Goal: Find specific page/section: Find specific page/section

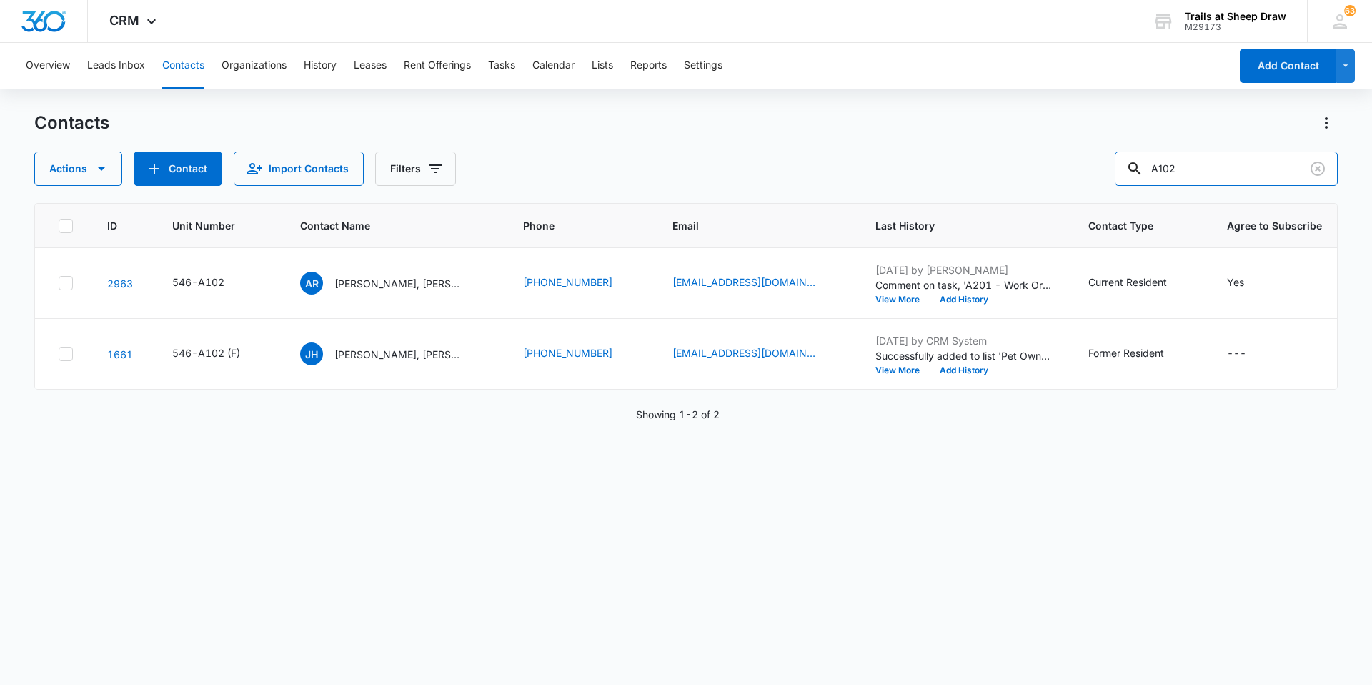
drag, startPoint x: 1211, startPoint y: 172, endPoint x: 1020, endPoint y: 172, distance: 190.8
click at [1020, 172] on div "Actions Contact Import Contacts Filters A102" at bounding box center [686, 169] width 1304 height 34
type input "A206"
drag, startPoint x: 1198, startPoint y: 161, endPoint x: 1004, endPoint y: 204, distance: 199.1
click at [1004, 204] on div "Contacts Actions Contact Import Contacts Filters A206 ID Unit Number Contact Na…" at bounding box center [686, 397] width 1304 height 572
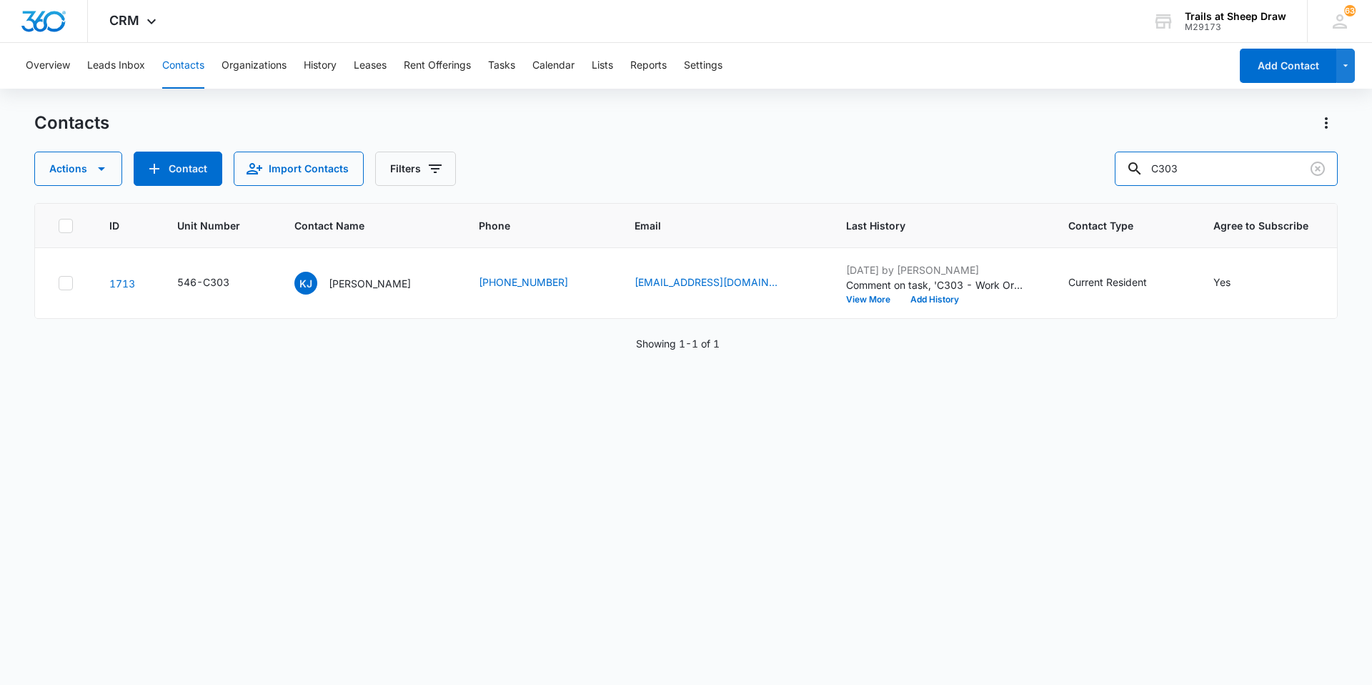
drag, startPoint x: 1227, startPoint y: 177, endPoint x: 1049, endPoint y: 161, distance: 178.7
click at [1049, 161] on div "Actions Contact Import Contacts Filters C303" at bounding box center [686, 169] width 1304 height 34
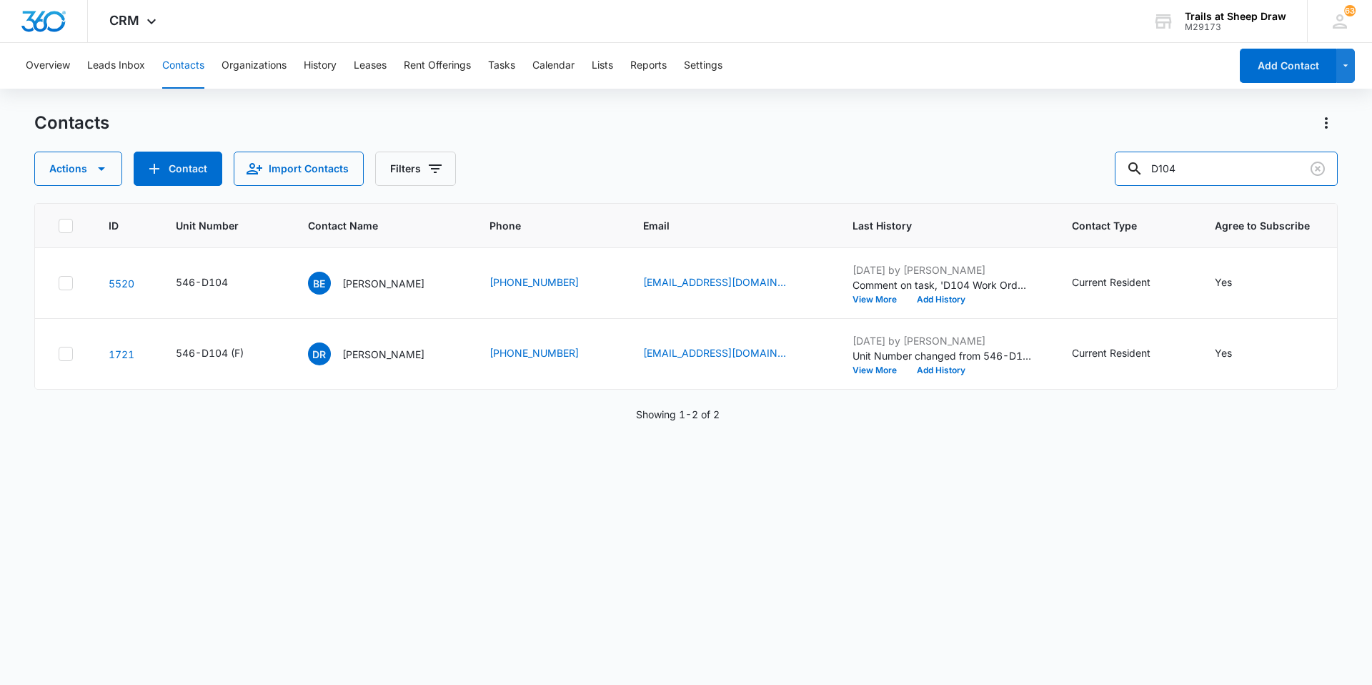
drag, startPoint x: 1197, startPoint y: 166, endPoint x: 1041, endPoint y: 168, distance: 156.5
click at [1041, 168] on div "Actions Contact Import Contacts Filters D104" at bounding box center [686, 169] width 1304 height 34
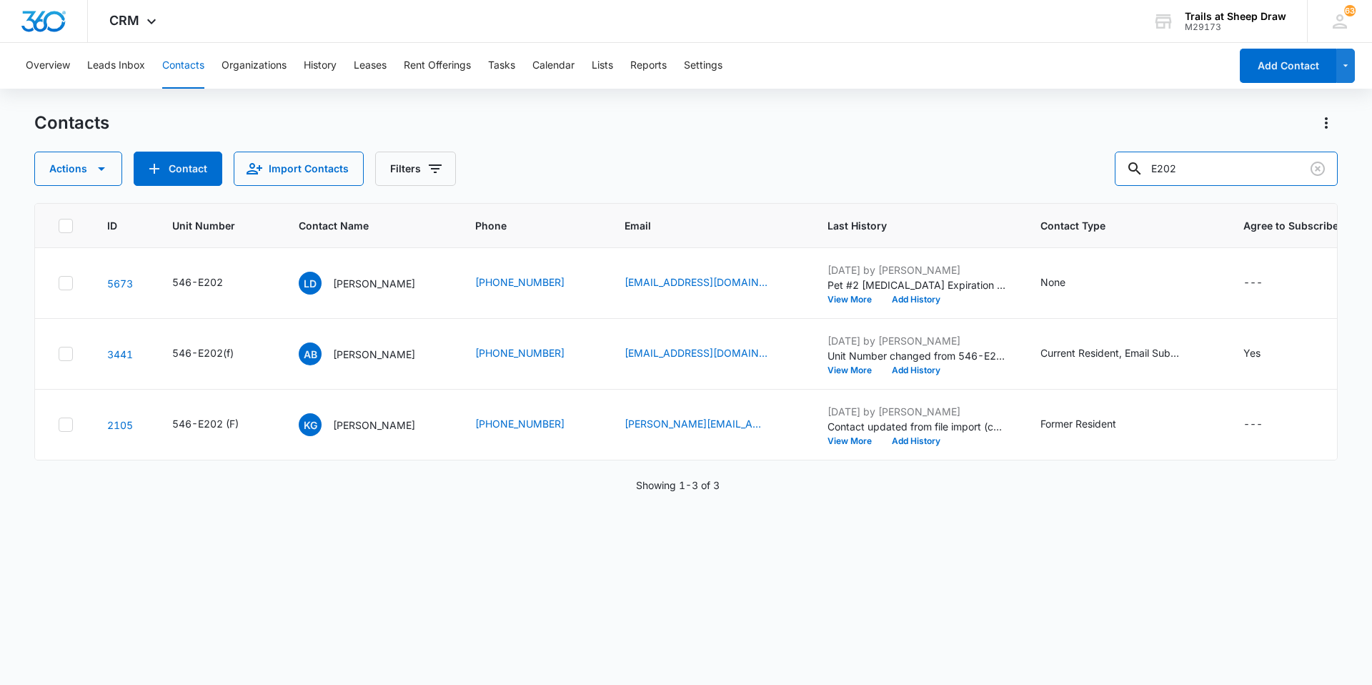
drag, startPoint x: 1232, startPoint y: 164, endPoint x: 1021, endPoint y: 166, distance: 210.8
click at [1021, 166] on div "Actions Contact Import Contacts Filters E202" at bounding box center [686, 169] width 1304 height 34
type input "F304"
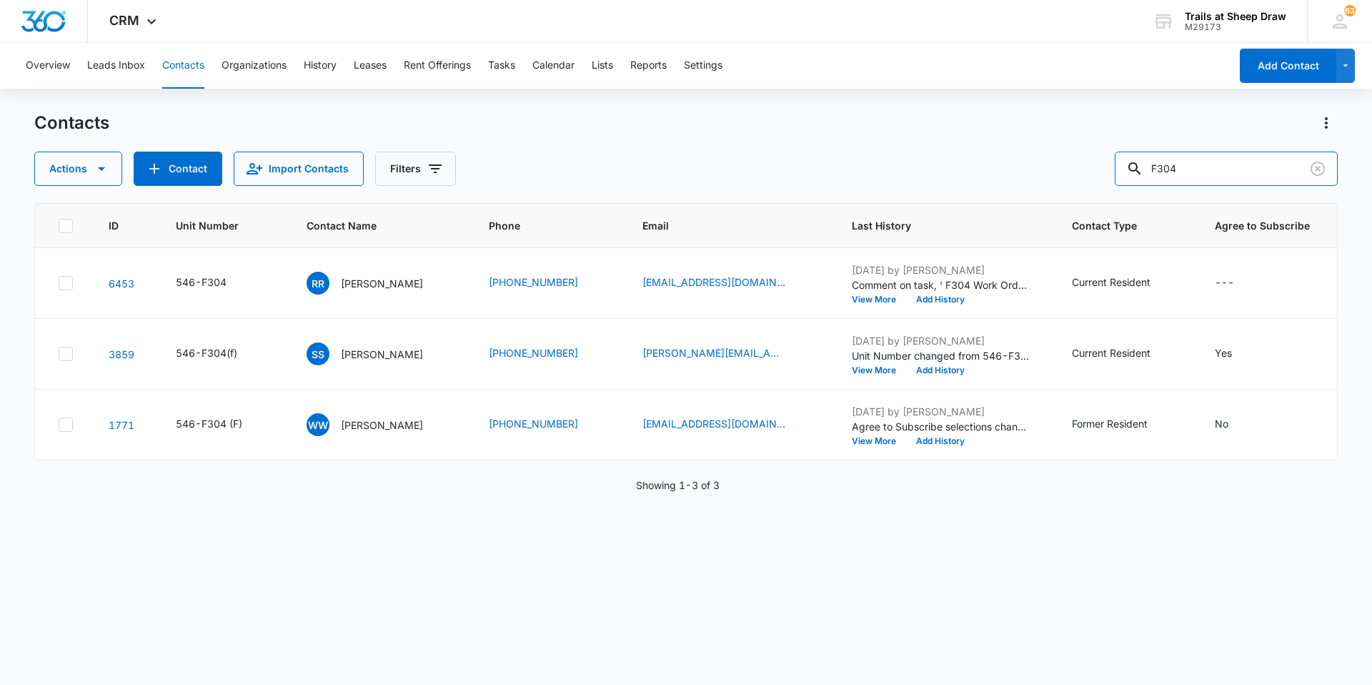
drag, startPoint x: 1251, startPoint y: 168, endPoint x: 1075, endPoint y: 169, distance: 175.8
click at [1075, 169] on div "Actions Contact Import Contacts Filters F304" at bounding box center [686, 169] width 1304 height 34
type input "I206"
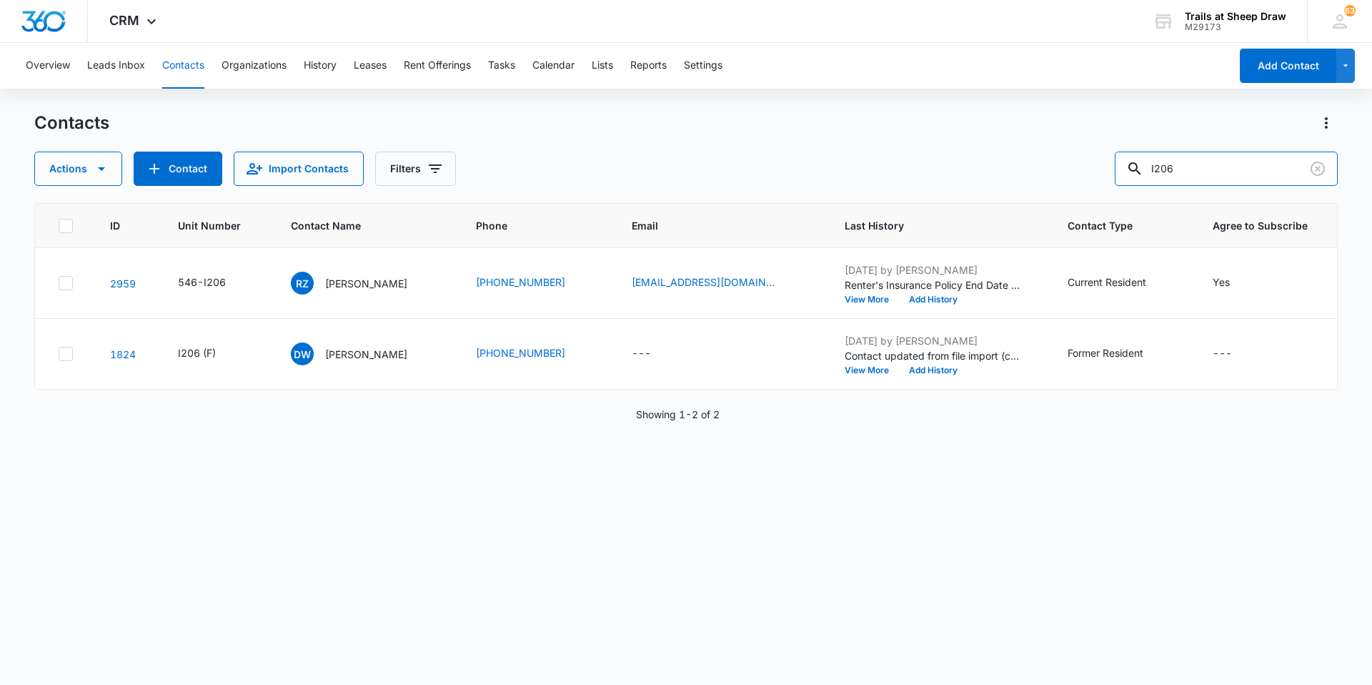
drag, startPoint x: 1208, startPoint y: 162, endPoint x: 1113, endPoint y: 182, distance: 97.8
click at [1113, 182] on div "Actions Contact Import Contacts Filters I206" at bounding box center [686, 169] width 1304 height 34
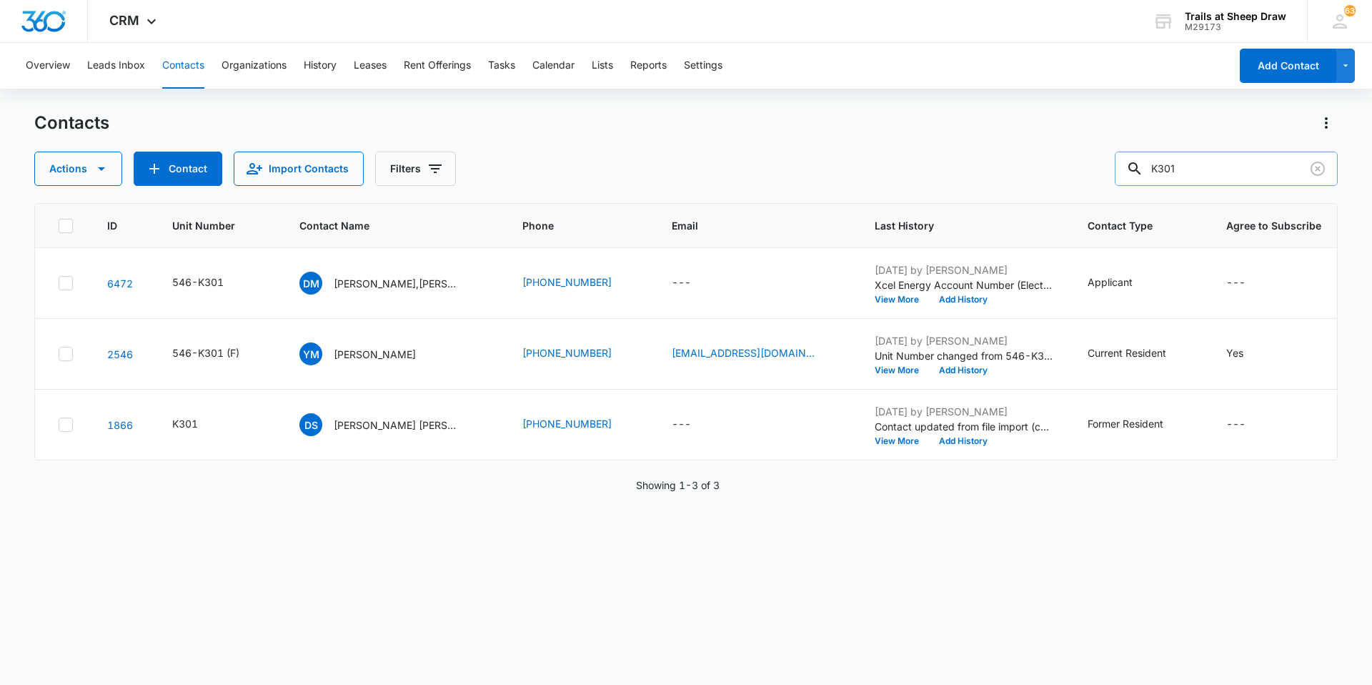
drag, startPoint x: 1224, startPoint y: 164, endPoint x: 1183, endPoint y: 173, distance: 41.8
click at [1183, 173] on input "K301" at bounding box center [1226, 169] width 223 height 34
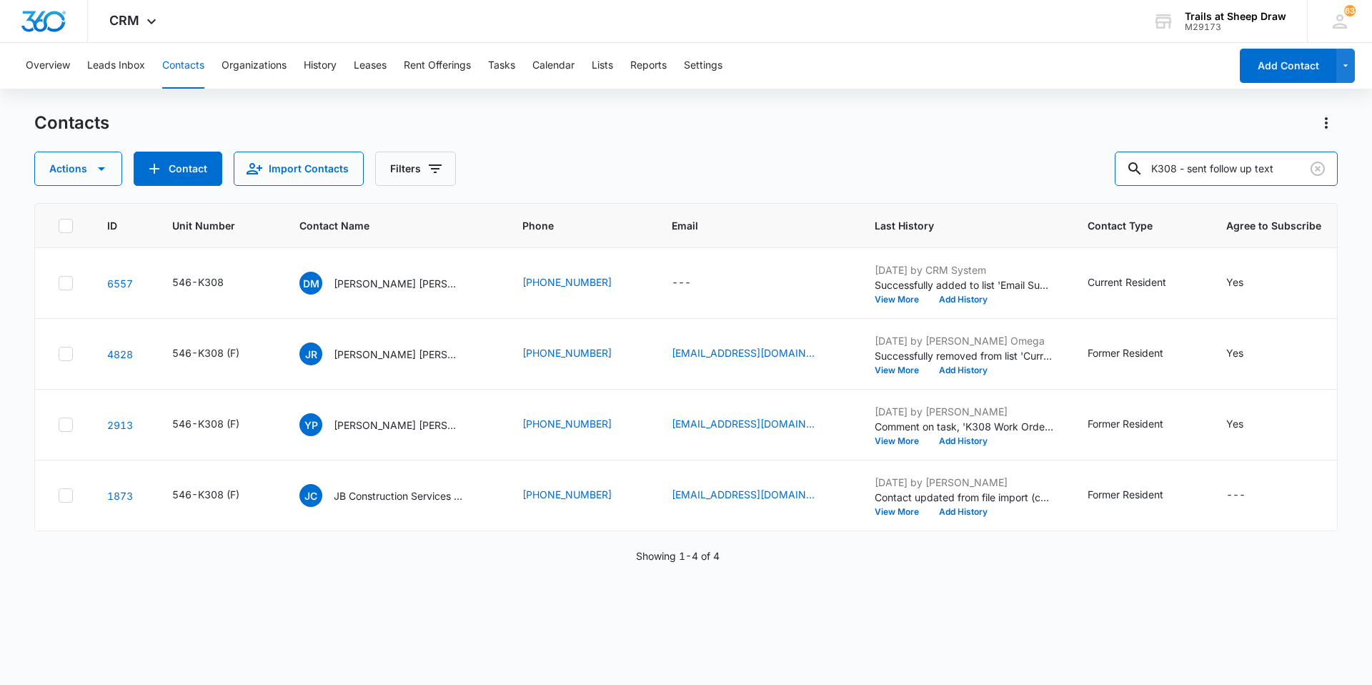
type input "K308 - sent follow up text"
click at [1309, 172] on icon "Clear" at bounding box center [1317, 168] width 17 height 17
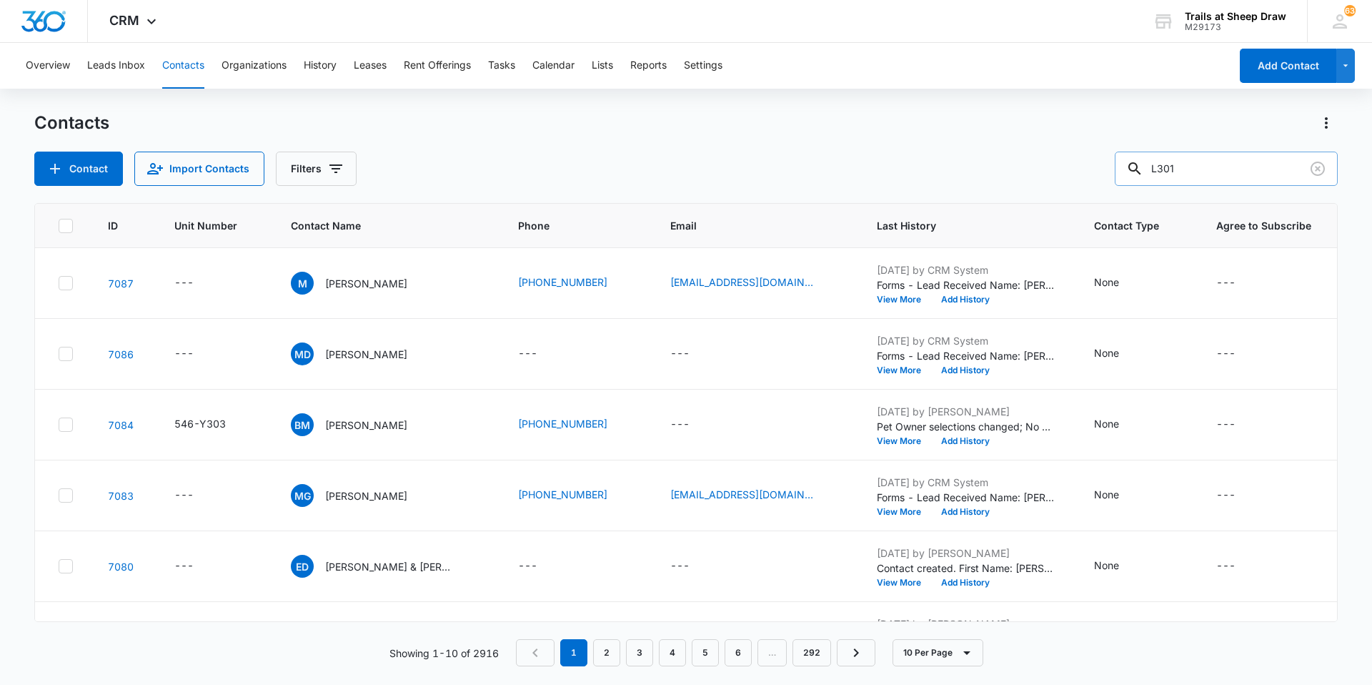
type input "L301"
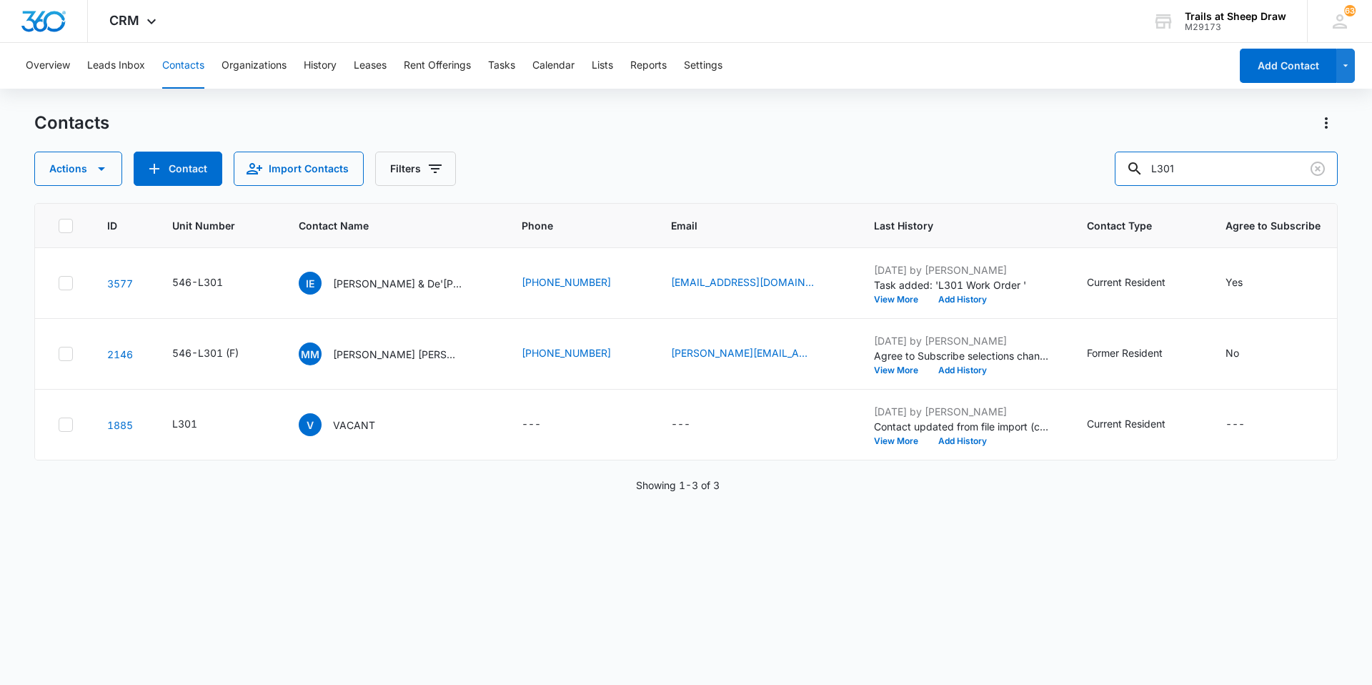
drag, startPoint x: 1231, startPoint y: 157, endPoint x: 996, endPoint y: 160, distance: 235.1
click at [996, 160] on div "Actions Contact Import Contacts Filters L301" at bounding box center [686, 169] width 1304 height 34
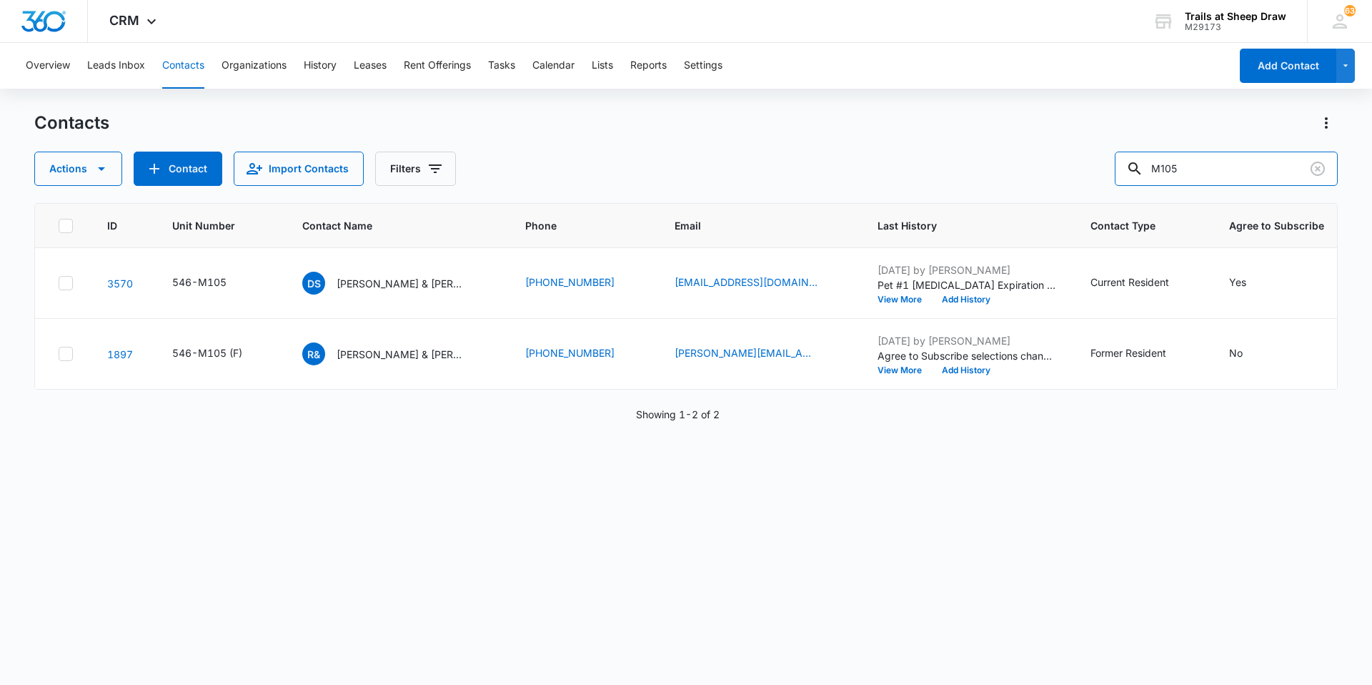
drag, startPoint x: 1193, startPoint y: 169, endPoint x: 1024, endPoint y: 176, distance: 169.5
click at [1024, 176] on div "Actions Contact Import Contacts Filters M105" at bounding box center [686, 169] width 1304 height 34
type input "B206"
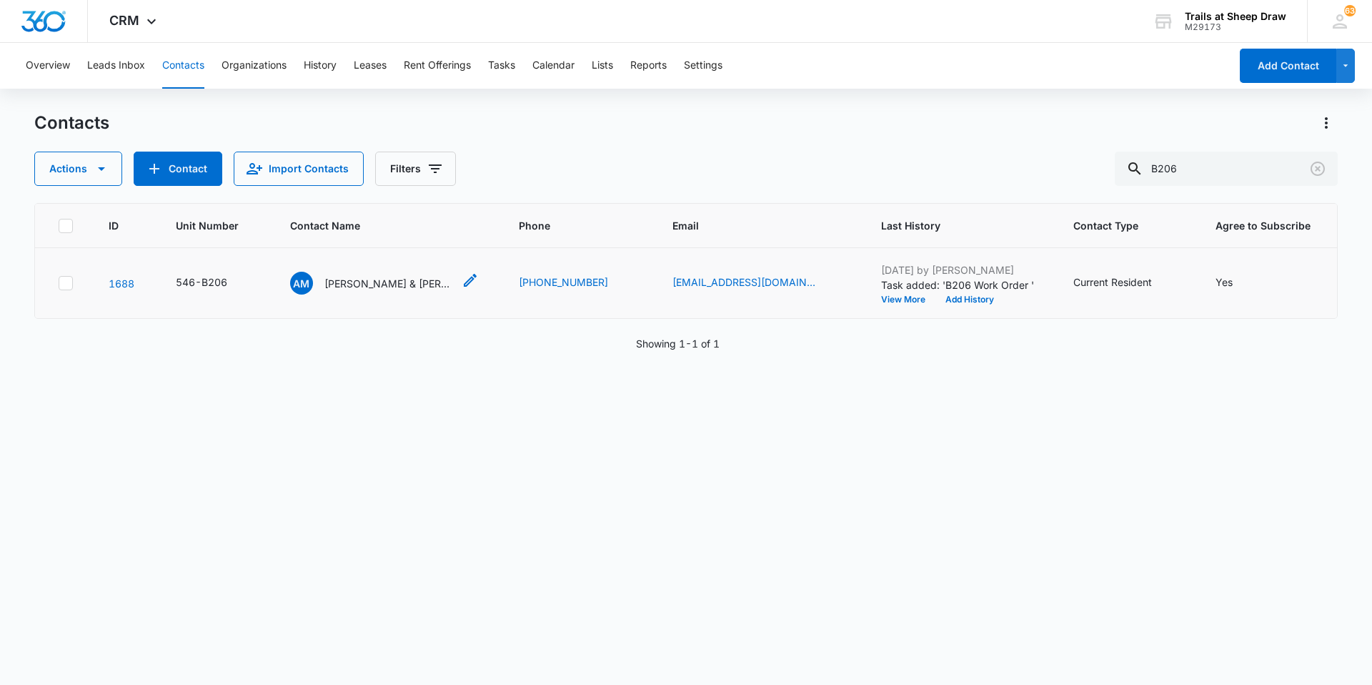
click at [385, 289] on p "[PERSON_NAME] & [PERSON_NAME]" at bounding box center [388, 283] width 129 height 15
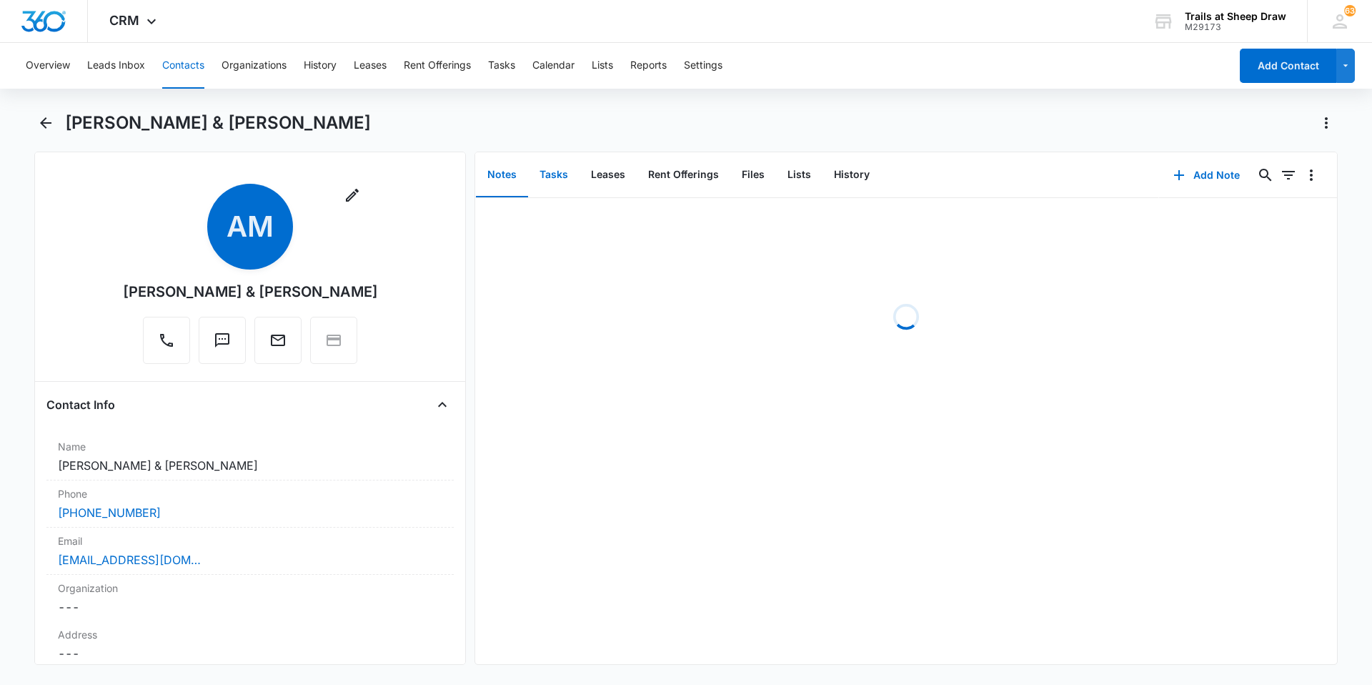
click at [562, 172] on button "Tasks" at bounding box center [553, 175] width 51 height 44
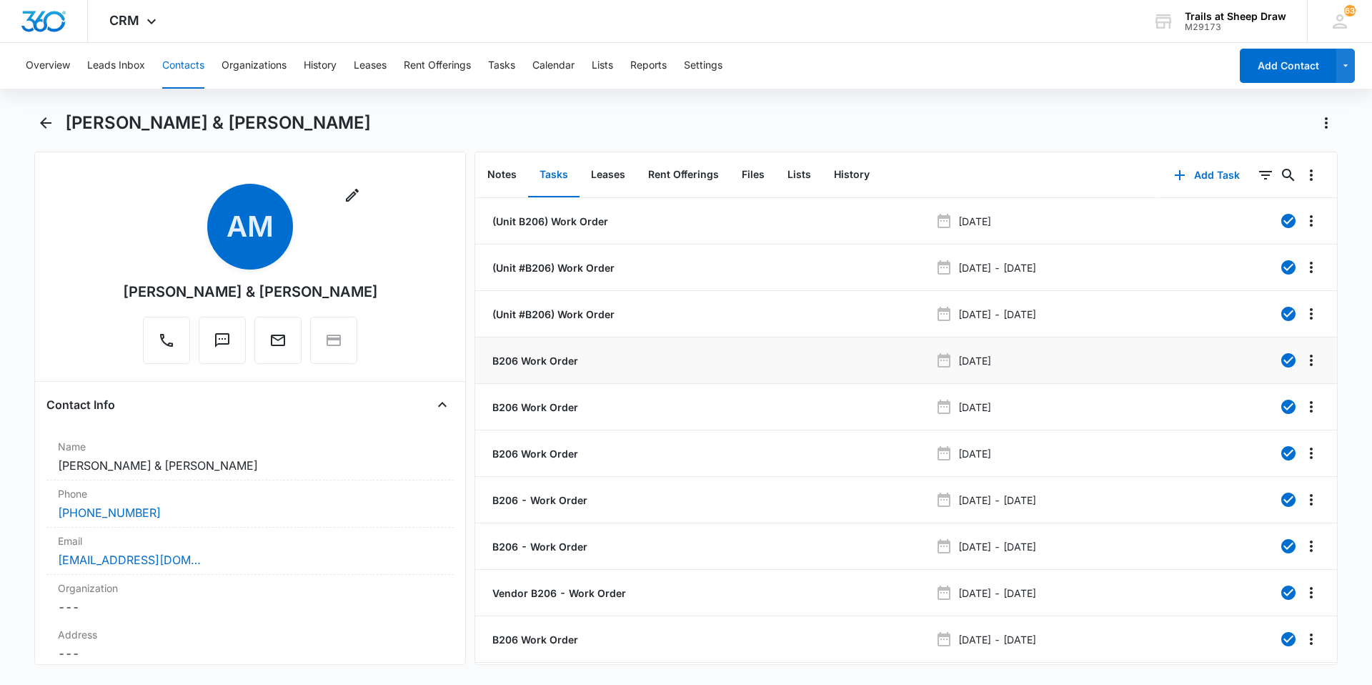
scroll to position [54, 0]
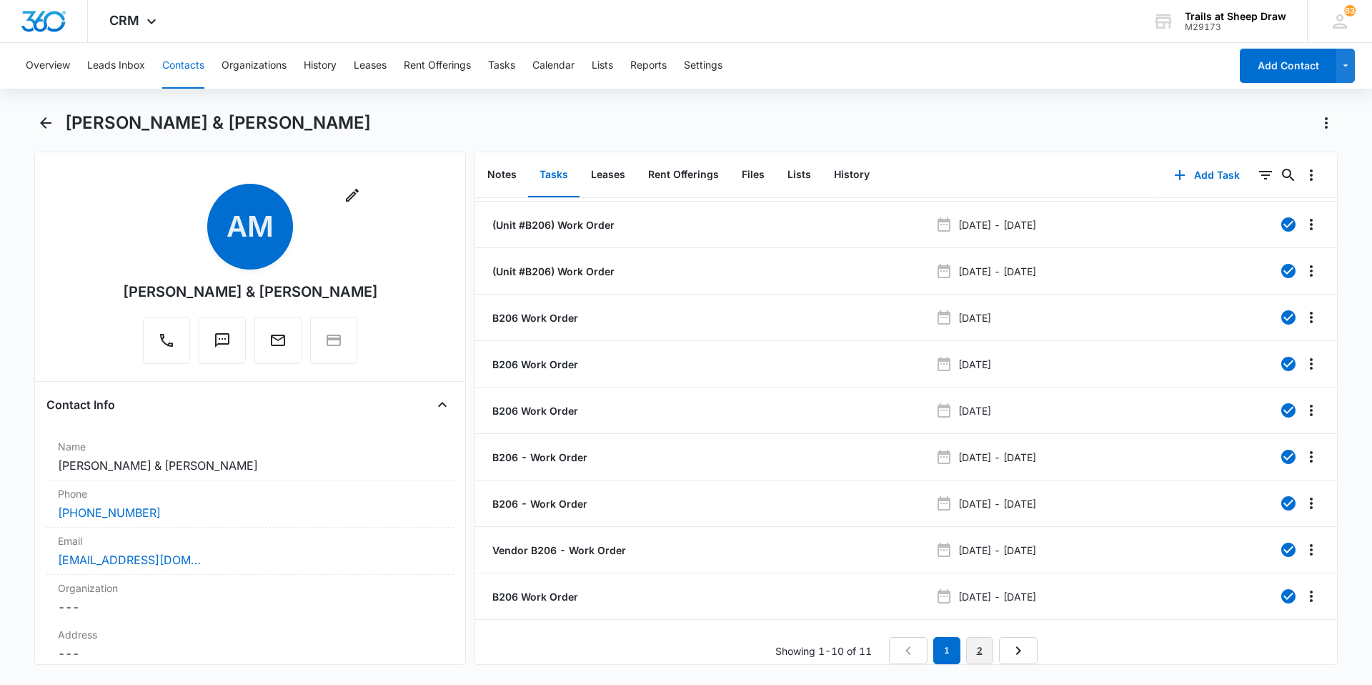
click at [975, 637] on link "2" at bounding box center [979, 650] width 27 height 27
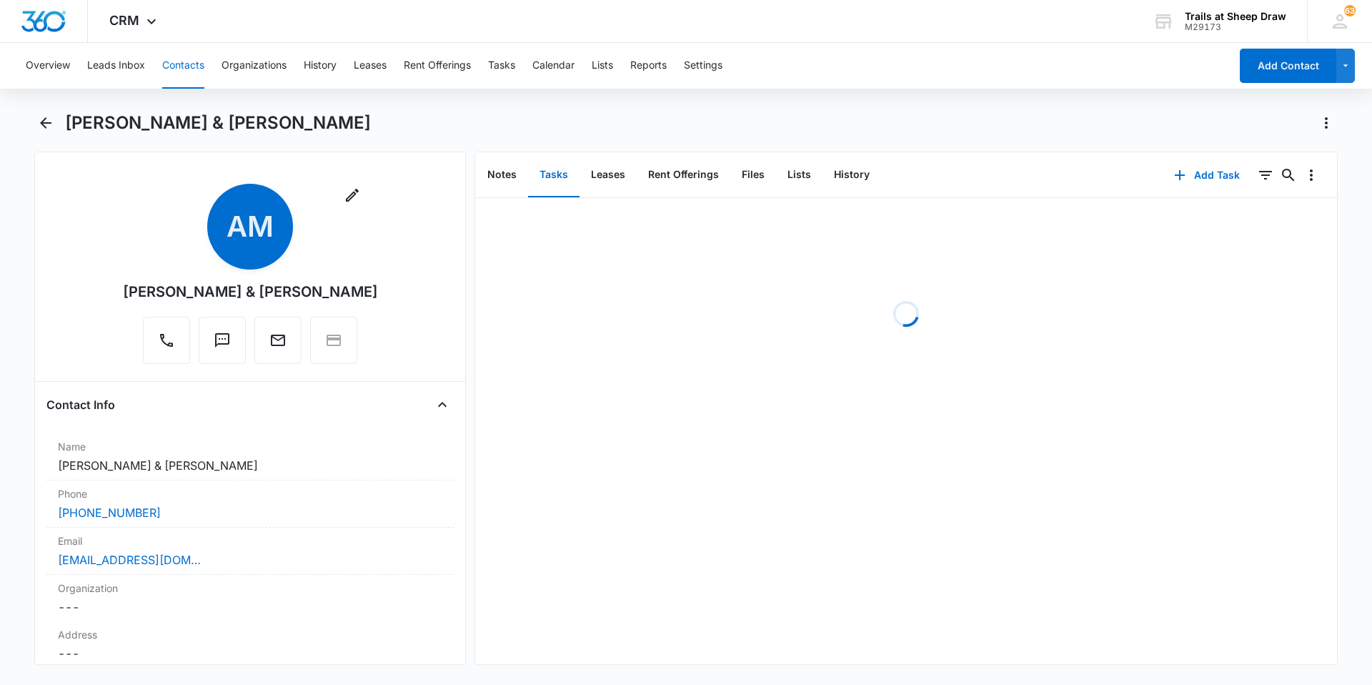
scroll to position [0, 0]
click at [551, 216] on p "Tramar B206 Work Order" at bounding box center [553, 221] width 126 height 15
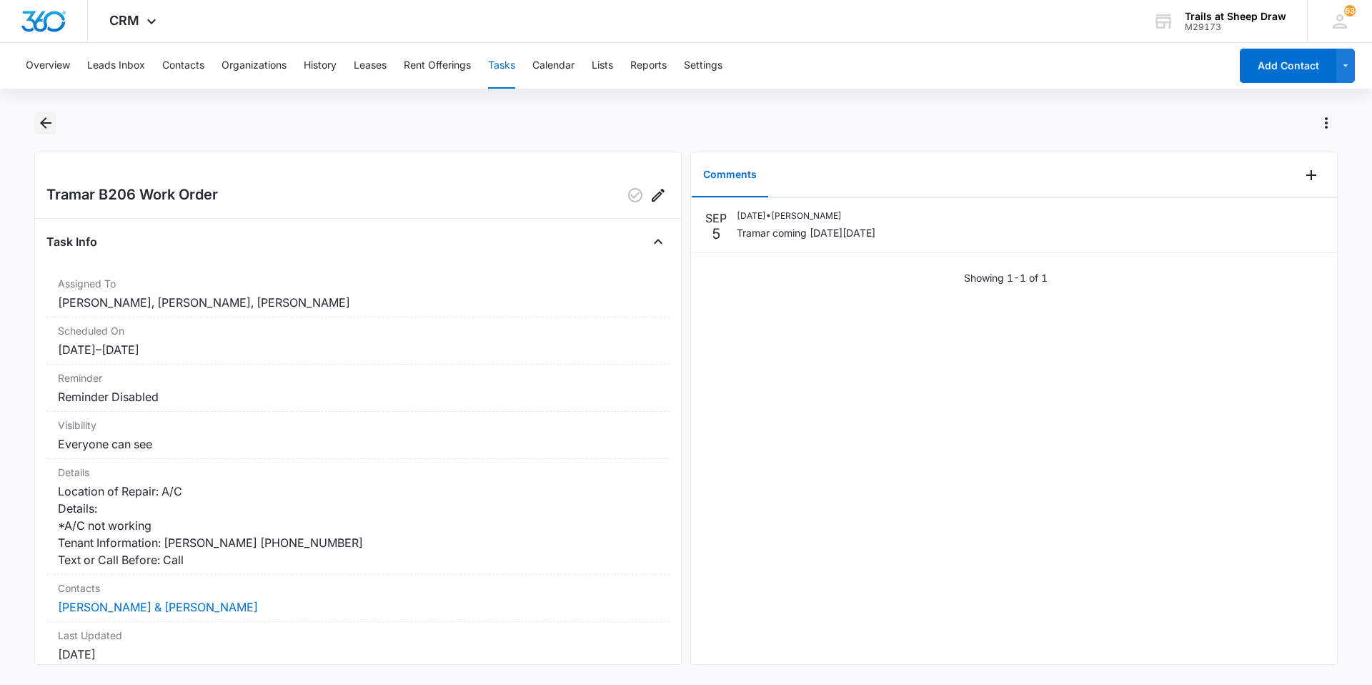
click at [46, 124] on icon "Back" at bounding box center [45, 122] width 11 height 11
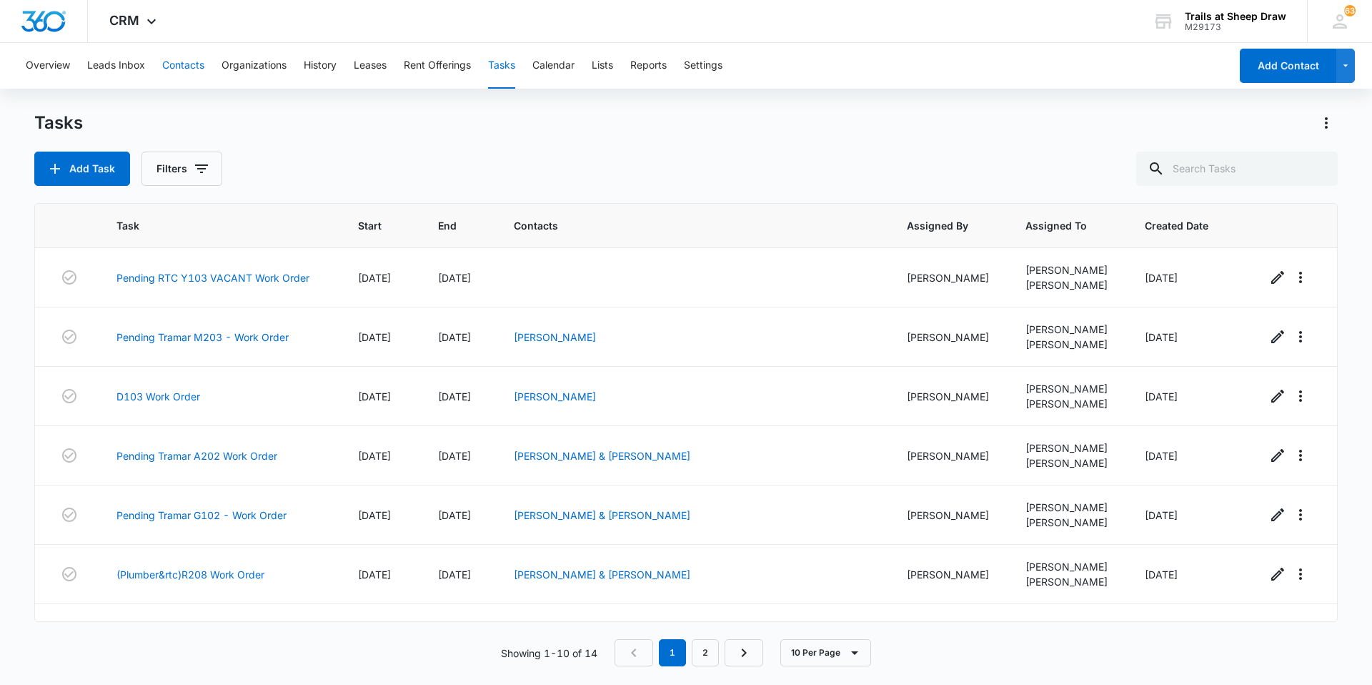
click at [178, 77] on button "Contacts" at bounding box center [183, 66] width 42 height 46
